Goal: Task Accomplishment & Management: Complete application form

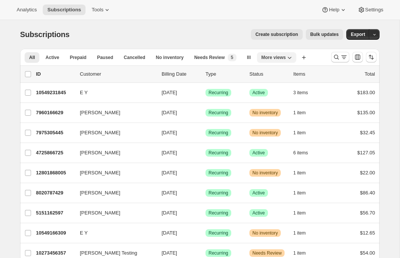
click at [286, 57] on span "More views" at bounding box center [274, 58] width 25 height 6
click at [315, 57] on div "All Active Prepaid Paused Cancelled No inventory Needs Review lll Copy of lll C…" at bounding box center [172, 57] width 305 height 17
click at [337, 58] on icon "Search and filter results" at bounding box center [336, 57] width 5 height 5
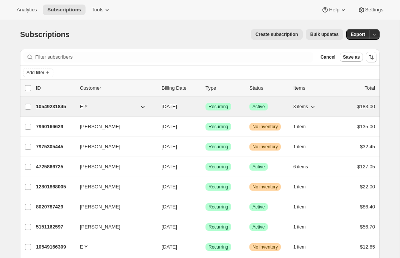
click at [55, 105] on p "10549231845" at bounding box center [55, 107] width 38 height 8
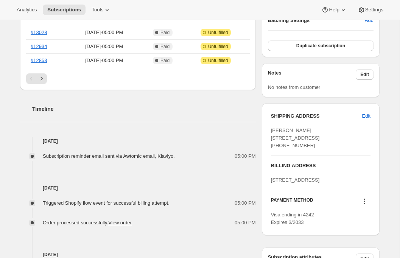
scroll to position [285, 0]
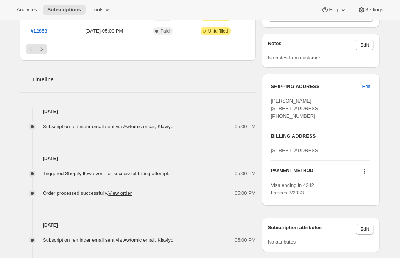
click at [363, 176] on icon at bounding box center [365, 172] width 8 height 8
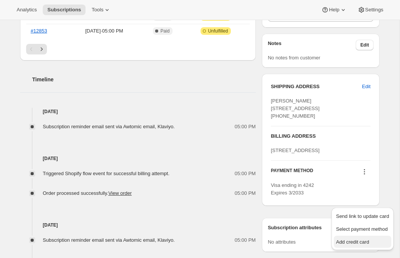
click at [354, 240] on span "Add credit card" at bounding box center [352, 242] width 33 height 6
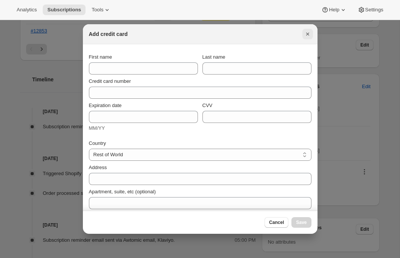
click at [308, 33] on icon "Close" at bounding box center [308, 34] width 8 height 8
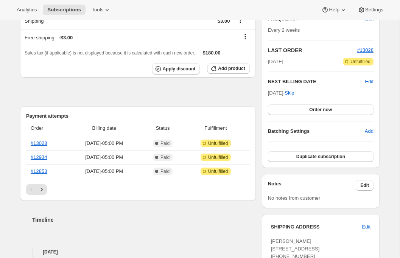
scroll to position [0, 0]
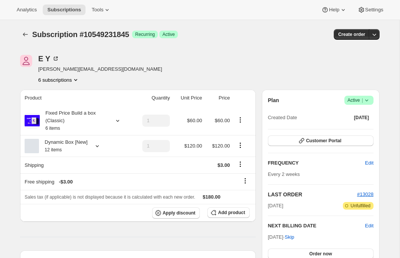
click at [21, 28] on div "Subscription #10549231845. This page is ready Subscription #10549231845 Success…" at bounding box center [200, 34] width 360 height 29
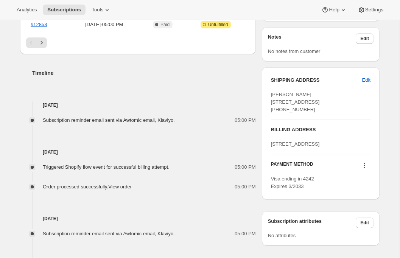
scroll to position [303, 0]
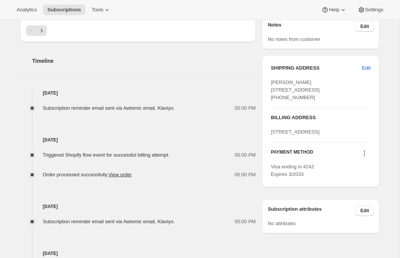
click at [367, 157] on icon at bounding box center [365, 153] width 8 height 8
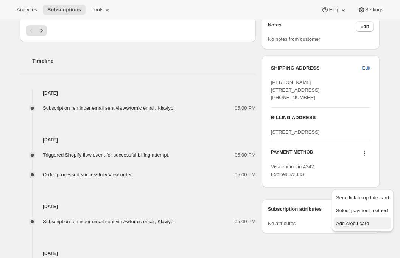
click at [353, 225] on span "Add credit card" at bounding box center [352, 224] width 33 height 6
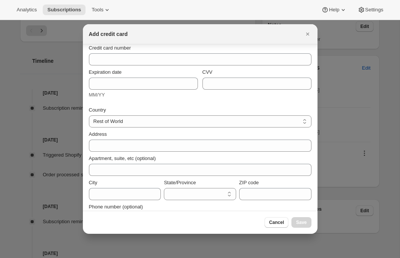
scroll to position [53, 0]
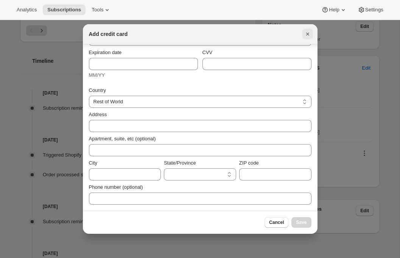
click at [308, 34] on icon "Close" at bounding box center [308, 34] width 8 height 8
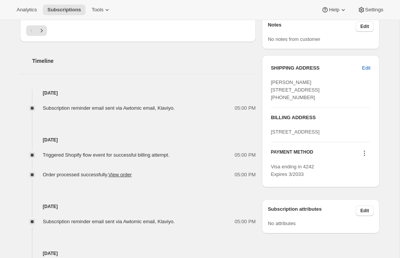
click at [366, 157] on icon at bounding box center [365, 153] width 8 height 8
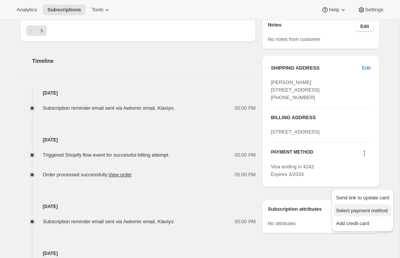
click at [358, 208] on span "Select payment method" at bounding box center [362, 211] width 52 height 6
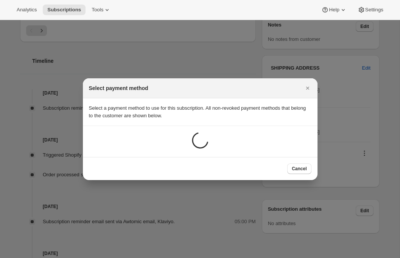
scroll to position [0, 0]
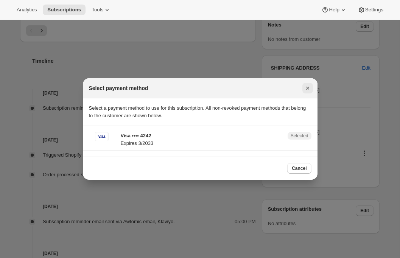
click at [308, 86] on icon "Close" at bounding box center [308, 88] width 8 height 8
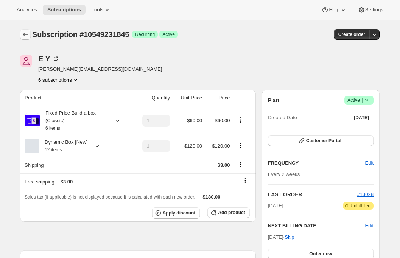
click at [24, 38] on icon "Subscriptions" at bounding box center [26, 35] width 8 height 8
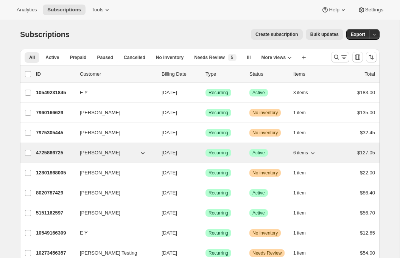
click at [48, 153] on p "4725866725" at bounding box center [55, 153] width 38 height 8
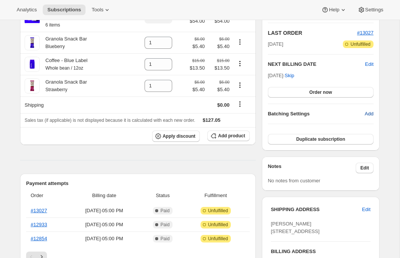
scroll to position [253, 0]
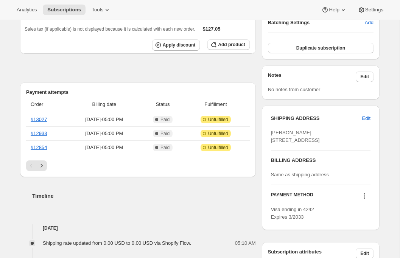
click at [365, 200] on icon at bounding box center [365, 196] width 8 height 8
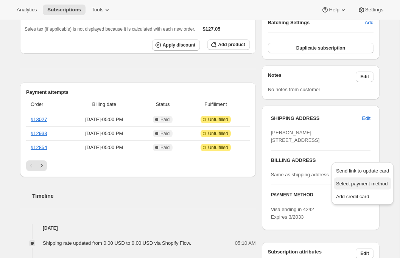
click at [361, 187] on span "Select payment method" at bounding box center [362, 184] width 53 height 8
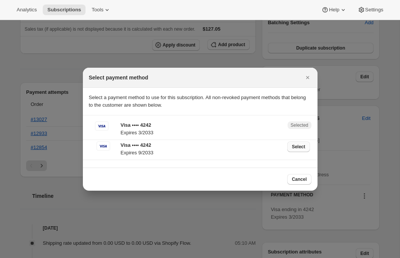
click at [300, 148] on span "Select" at bounding box center [298, 147] width 13 height 6
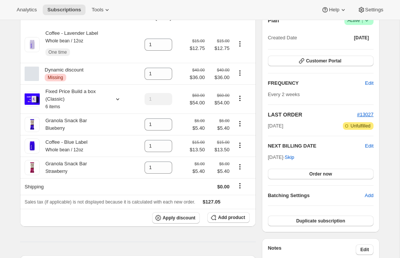
scroll to position [0, 0]
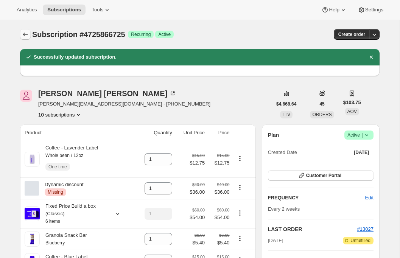
click at [27, 32] on icon "Subscriptions" at bounding box center [26, 35] width 8 height 8
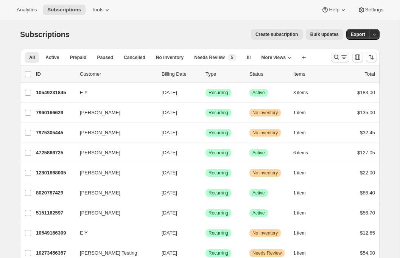
click at [340, 55] on icon "Search and filter results" at bounding box center [337, 57] width 8 height 8
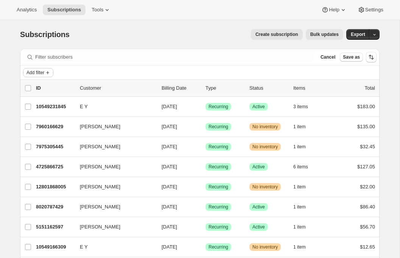
click at [44, 70] on span "Add filter" at bounding box center [35, 73] width 18 height 6
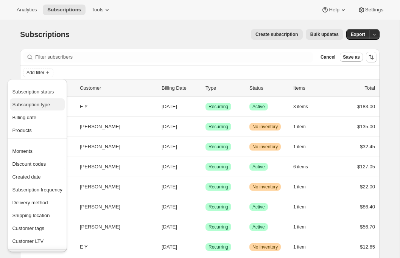
click at [39, 104] on span "Subscription type" at bounding box center [31, 105] width 38 height 6
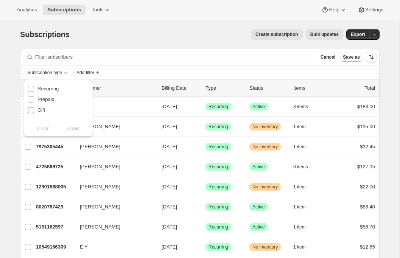
click at [39, 110] on span "Gift" at bounding box center [41, 110] width 8 height 6
click at [34, 110] on input "Gift" at bounding box center [31, 110] width 6 height 6
checkbox input "true"
click at [80, 130] on button "Apply" at bounding box center [74, 129] width 40 height 12
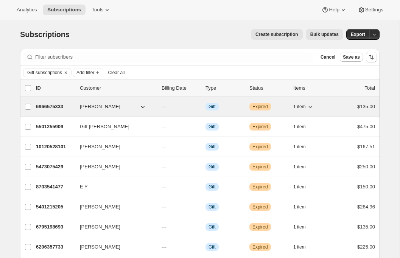
click at [56, 109] on p "6966575333" at bounding box center [55, 107] width 38 height 8
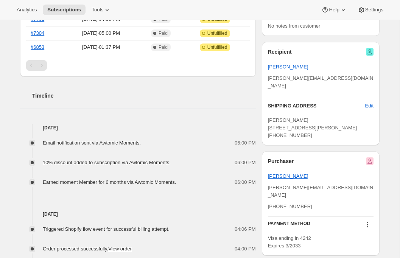
scroll to position [247, 0]
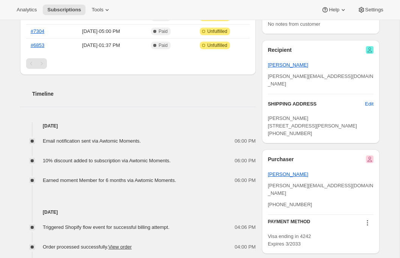
click at [294, 192] on span "[PERSON_NAME][EMAIL_ADDRESS][DOMAIN_NAME]" at bounding box center [321, 189] width 106 height 13
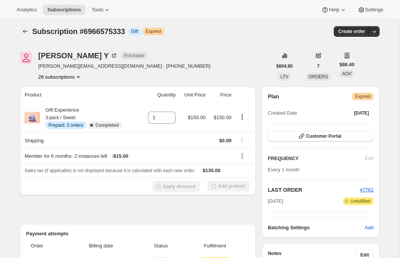
scroll to position [0, 0]
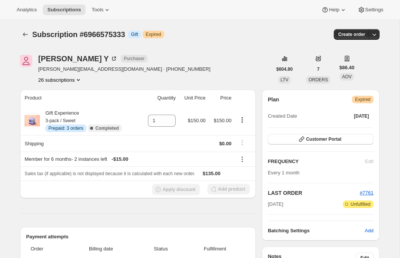
click at [98, 17] on div "Analytics Subscriptions Tools Help Settings" at bounding box center [200, 10] width 400 height 20
click at [103, 12] on span "Tools" at bounding box center [98, 10] width 12 height 6
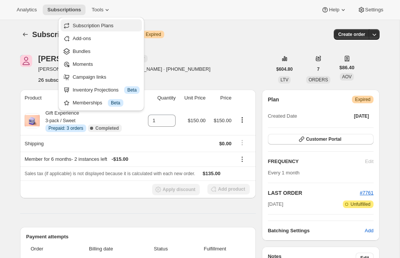
click at [104, 22] on span "Subscription Plans" at bounding box center [106, 26] width 67 height 8
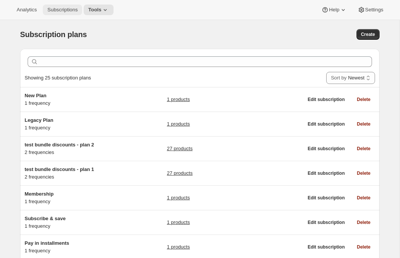
click at [71, 11] on span "Subscriptions" at bounding box center [62, 10] width 30 height 6
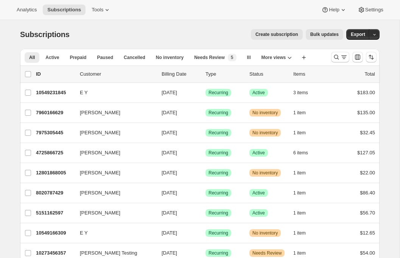
click at [270, 35] on span "Create subscription" at bounding box center [276, 34] width 43 height 6
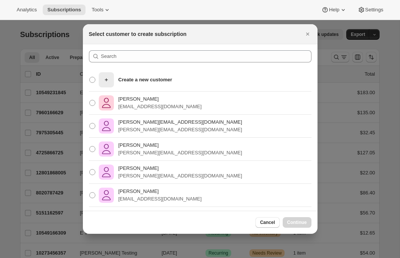
scroll to position [2, 0]
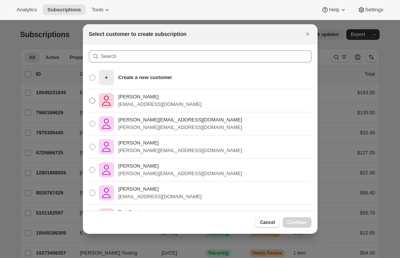
click at [128, 105] on p "[EMAIL_ADDRESS][DOMAIN_NAME]" at bounding box center [159, 105] width 83 height 8
click at [90, 98] on input "[PERSON_NAME] [EMAIL_ADDRESS][DOMAIN_NAME]" at bounding box center [89, 98] width 0 height 0
radio input "true"
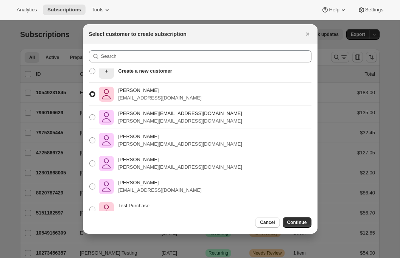
scroll to position [0, 0]
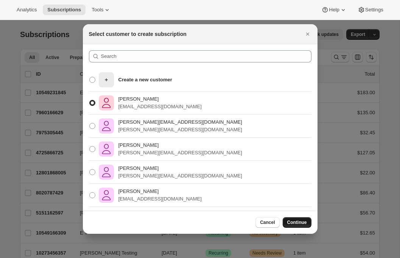
click at [293, 221] on span "Continue" at bounding box center [297, 223] width 20 height 6
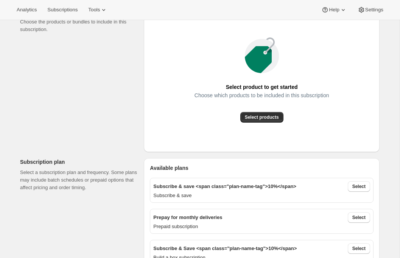
scroll to position [112, 0]
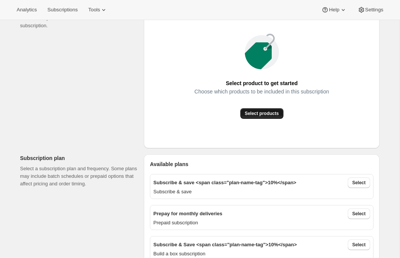
click at [252, 112] on span "Select products" at bounding box center [262, 114] width 34 height 6
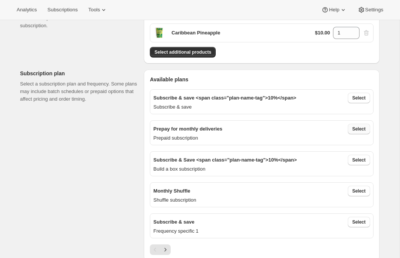
click at [355, 131] on span "Select" at bounding box center [358, 129] width 13 height 6
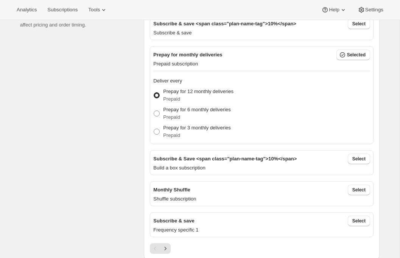
scroll to position [186, 0]
click at [356, 190] on span "Select" at bounding box center [358, 190] width 13 height 6
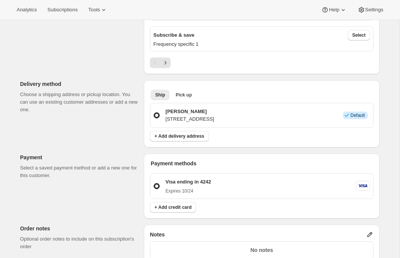
scroll to position [380, 0]
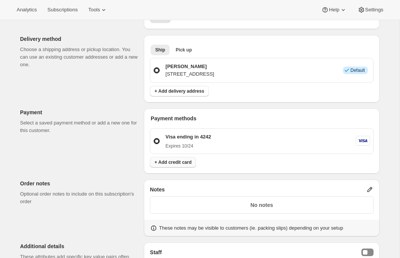
click at [182, 160] on span "+ Add credit card" at bounding box center [172, 162] width 37 height 6
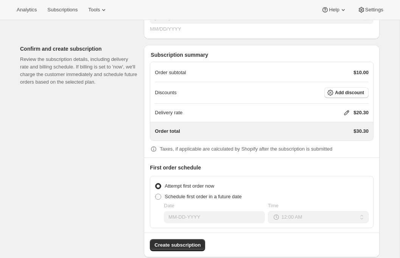
scroll to position [754, 0]
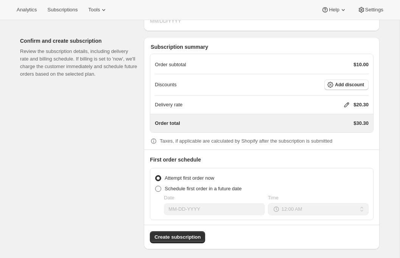
click at [170, 188] on span "Schedule first order in a future date" at bounding box center [203, 189] width 77 height 6
click at [156, 186] on input "Schedule first order in a future date" at bounding box center [155, 186] width 0 height 0
radio input "true"
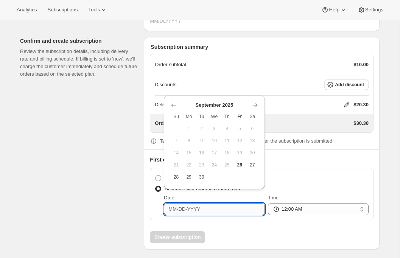
click at [205, 208] on input "Date" at bounding box center [214, 209] width 101 height 12
click at [253, 106] on icon "Show next month, October 2025" at bounding box center [255, 105] width 8 height 8
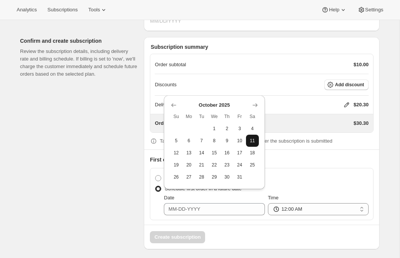
click at [254, 138] on span "11" at bounding box center [252, 141] width 7 height 6
type input "[DATE]"
